Goal: Information Seeking & Learning: Learn about a topic

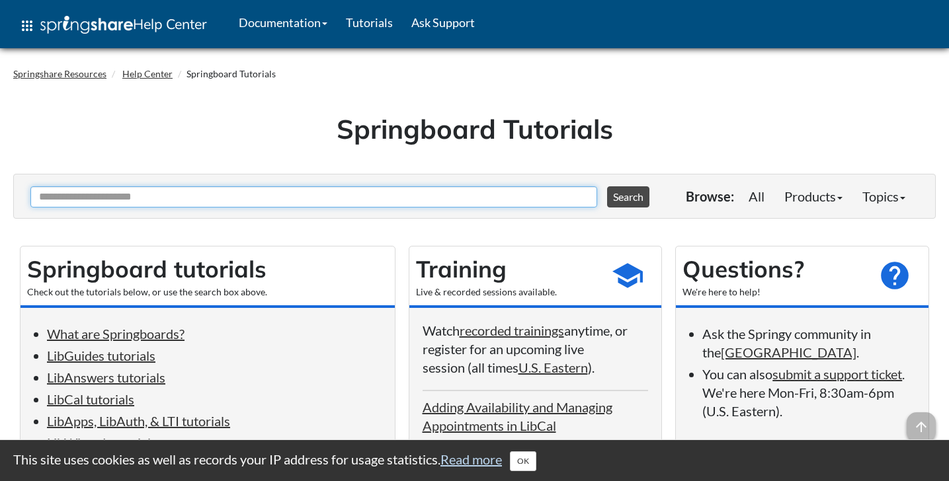
click at [308, 196] on input "Ask Another Question" at bounding box center [313, 196] width 567 height 21
type input "**********"
click at [607, 186] on button "Search" at bounding box center [628, 196] width 42 height 21
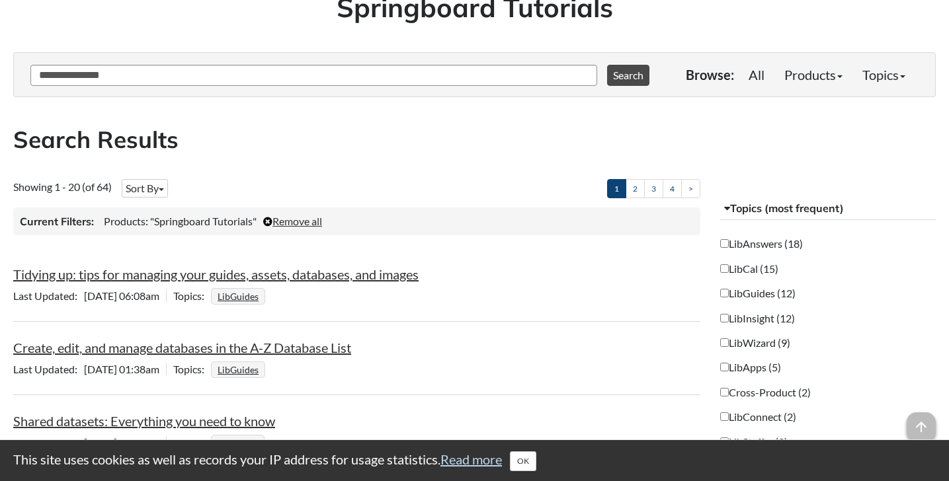
scroll to position [124, 0]
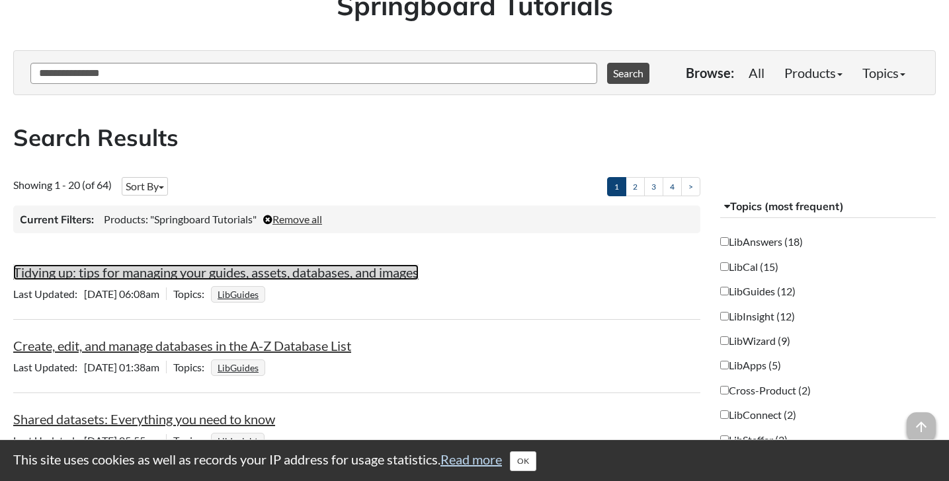
click at [214, 269] on link "Tidying up: tips for managing your guides, assets, databases, and images" at bounding box center [215, 273] width 405 height 16
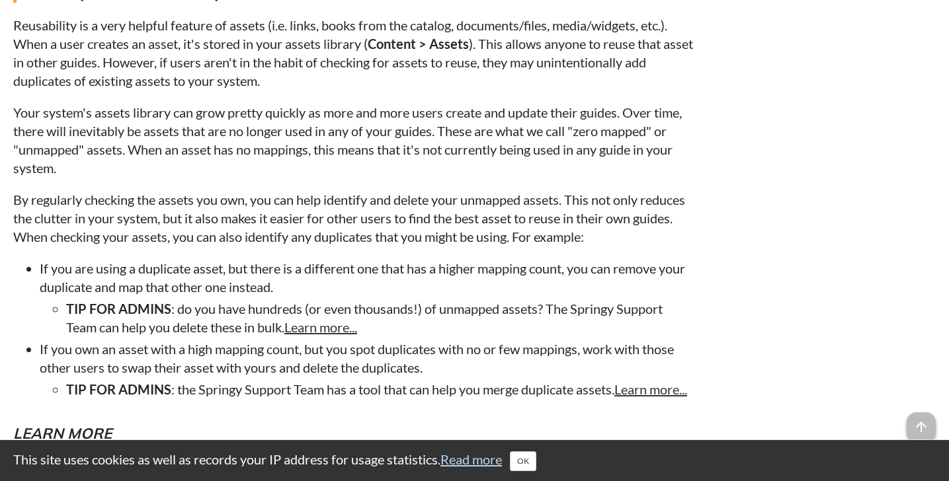
scroll to position [1386, 0]
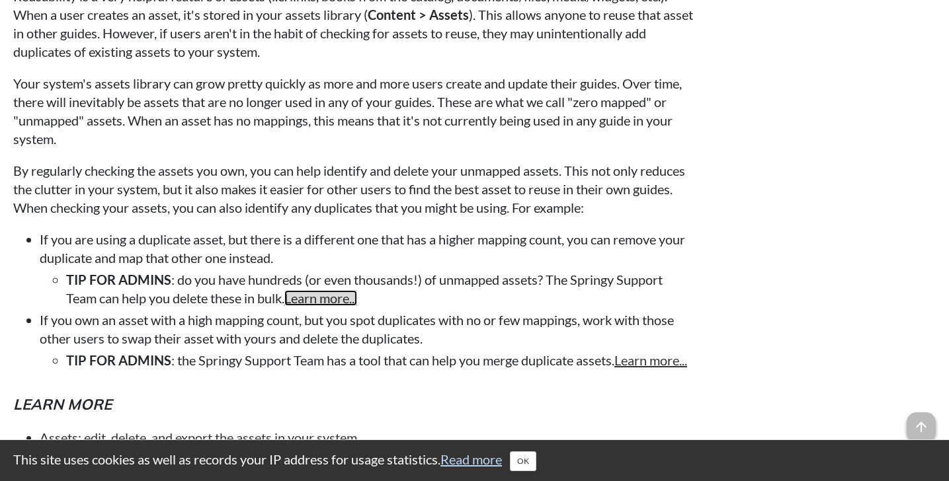
click at [323, 306] on link "Learn more..." at bounding box center [320, 298] width 73 height 16
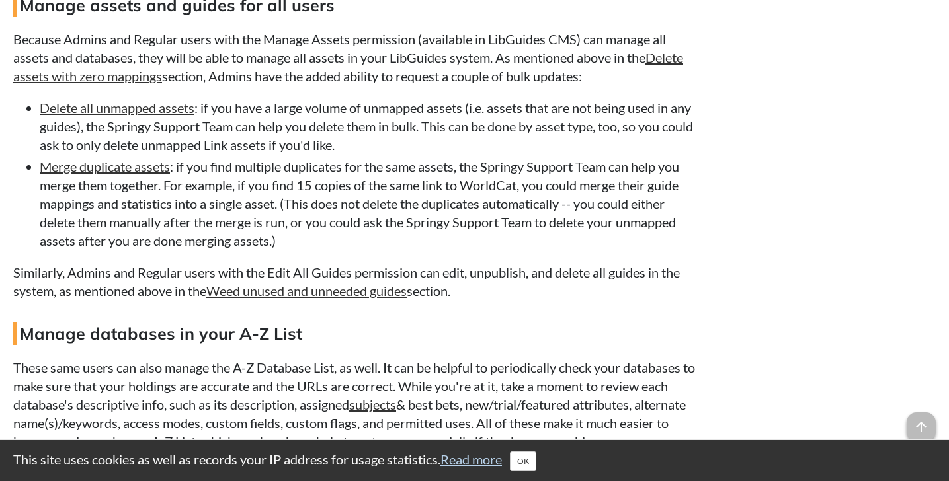
scroll to position [2201, 0]
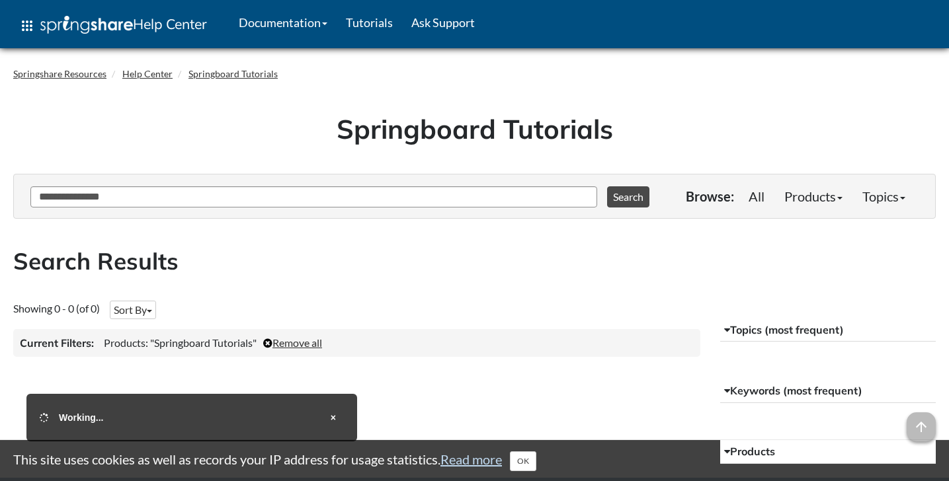
scroll to position [122, 0]
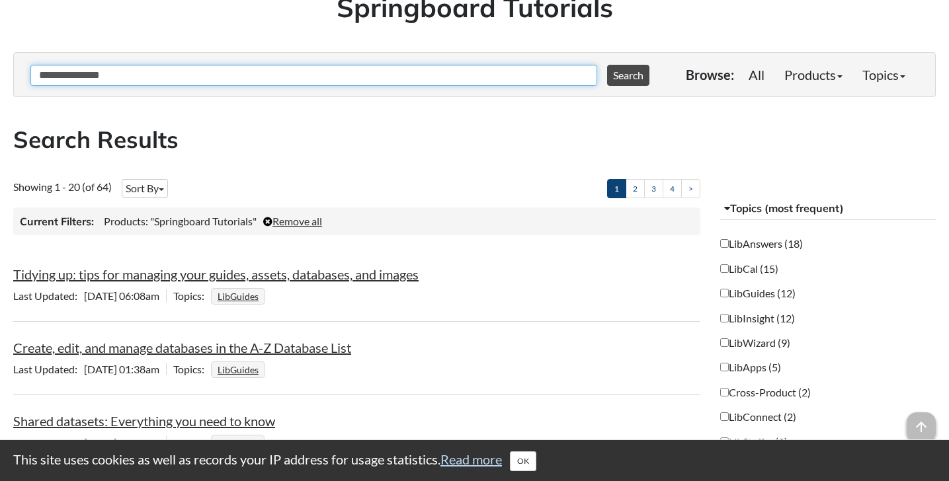
click at [173, 71] on input "**********" at bounding box center [313, 75] width 567 height 21
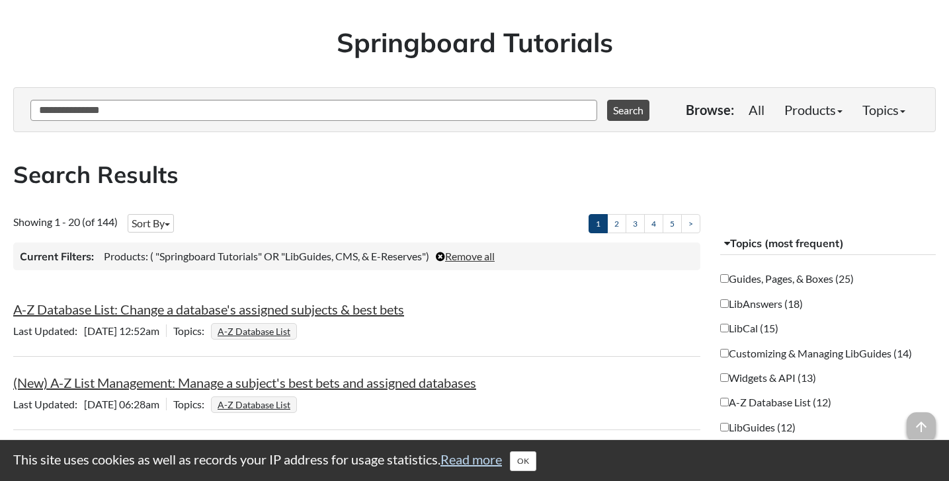
scroll to position [87, 0]
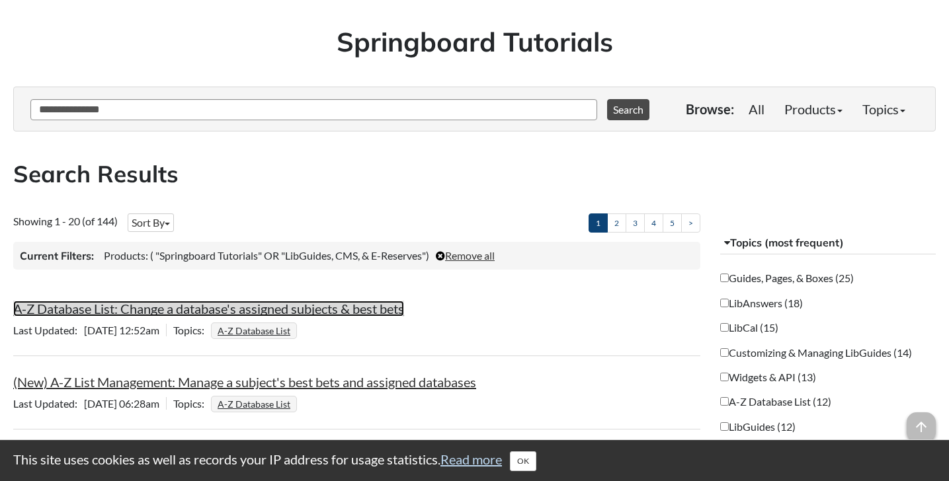
click at [230, 306] on link "A-Z Database List: Change a database's assigned subjects & best bets" at bounding box center [208, 309] width 391 height 16
